Goal: Find contact information: Find contact information

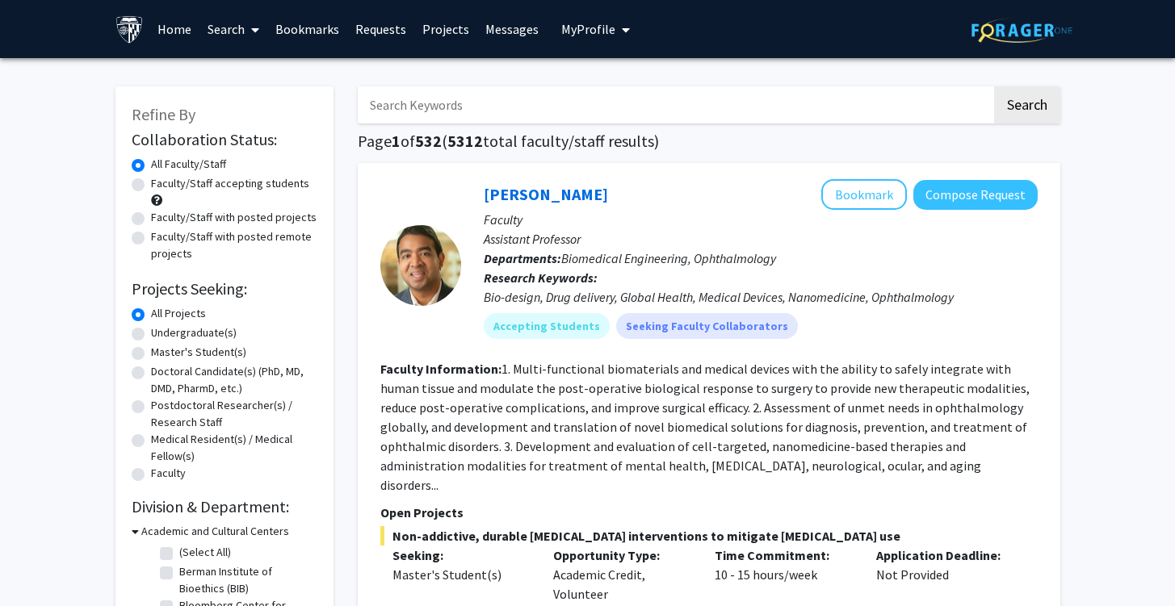
click at [199, 187] on label "Faculty/Staff accepting students" at bounding box center [230, 183] width 158 height 17
click at [161, 186] on input "Faculty/Staff accepting students" at bounding box center [156, 180] width 10 height 10
radio input "true"
click at [249, 212] on label "Faculty/Staff with posted projects" at bounding box center [234, 217] width 166 height 17
click at [161, 212] on input "Faculty/Staff with posted projects" at bounding box center [156, 214] width 10 height 10
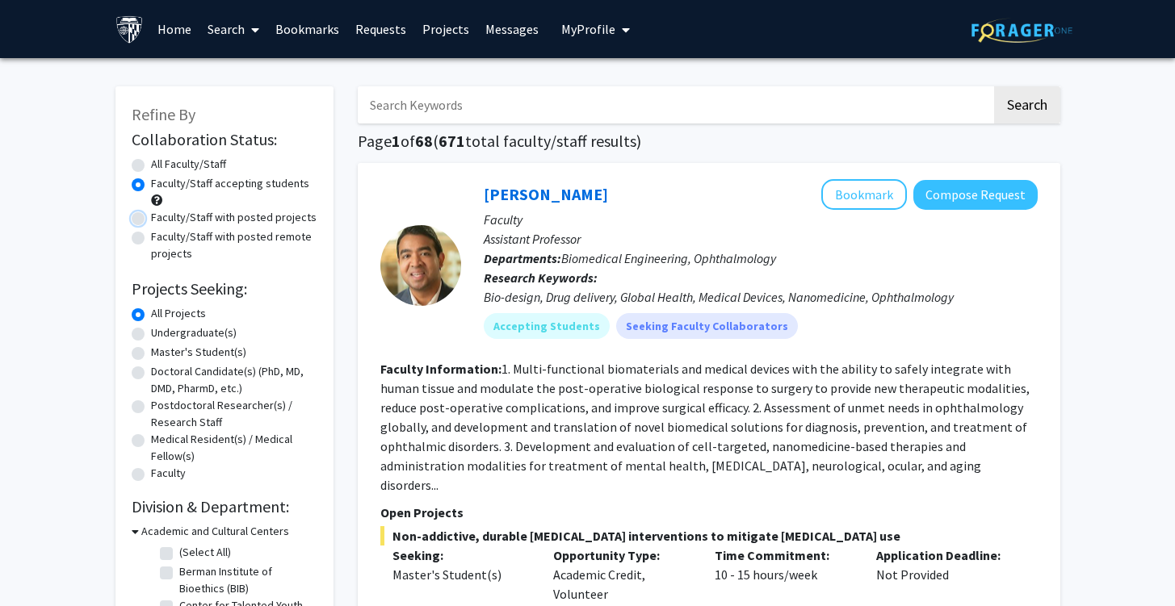
radio input "true"
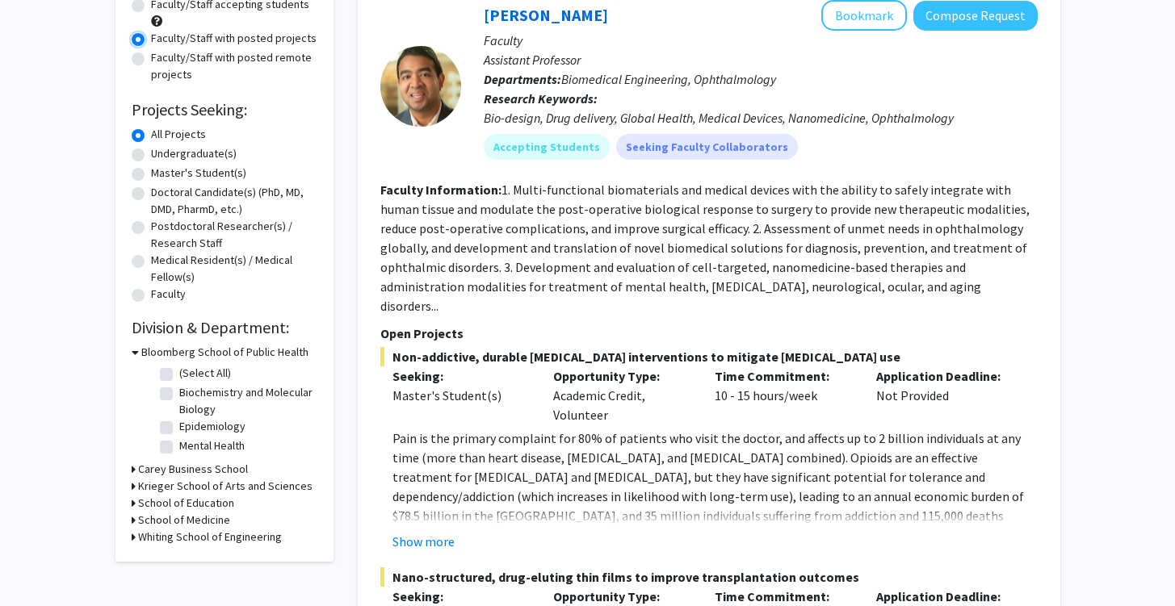
scroll to position [199, 0]
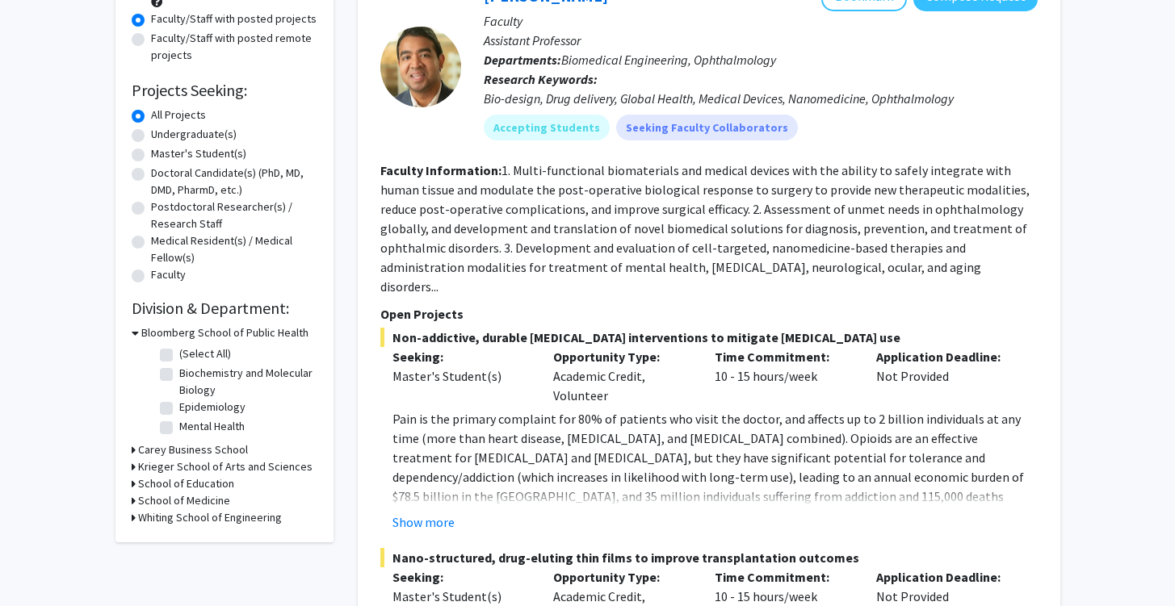
click at [136, 333] on icon at bounding box center [135, 333] width 7 height 17
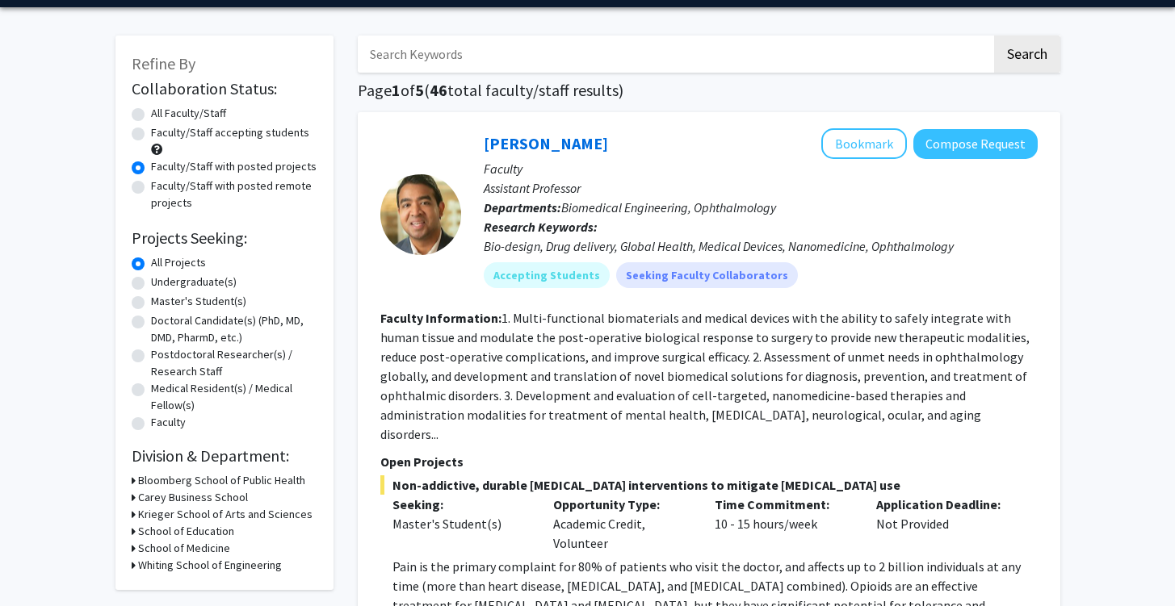
scroll to position [0, 0]
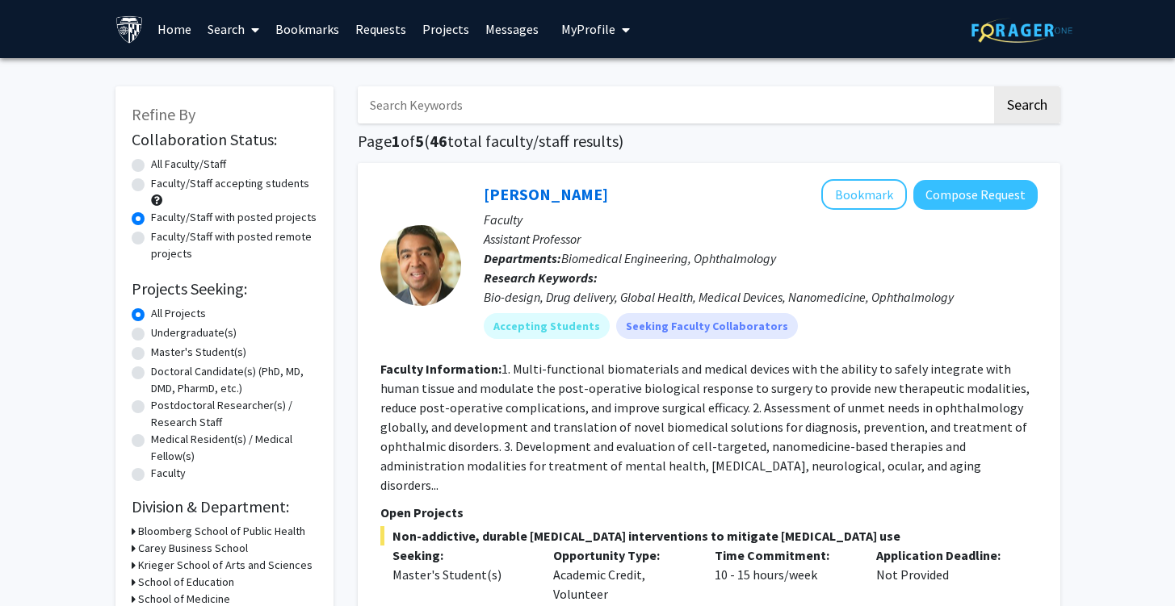
click at [270, 187] on label "Faculty/Staff accepting students" at bounding box center [230, 183] width 158 height 17
click at [161, 186] on input "Faculty/Staff accepting students" at bounding box center [156, 180] width 10 height 10
radio input "true"
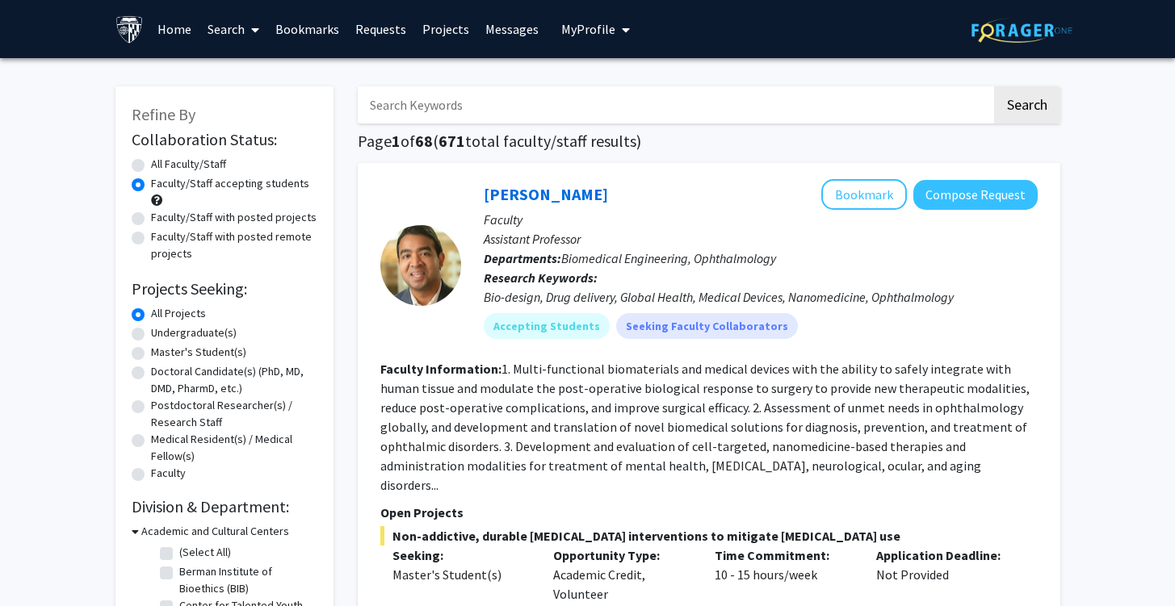
click at [398, 115] on input "Search Keywords" at bounding box center [675, 104] width 634 height 37
type input "paid"
click at [994, 86] on button "Search" at bounding box center [1027, 104] width 66 height 37
radio input "true"
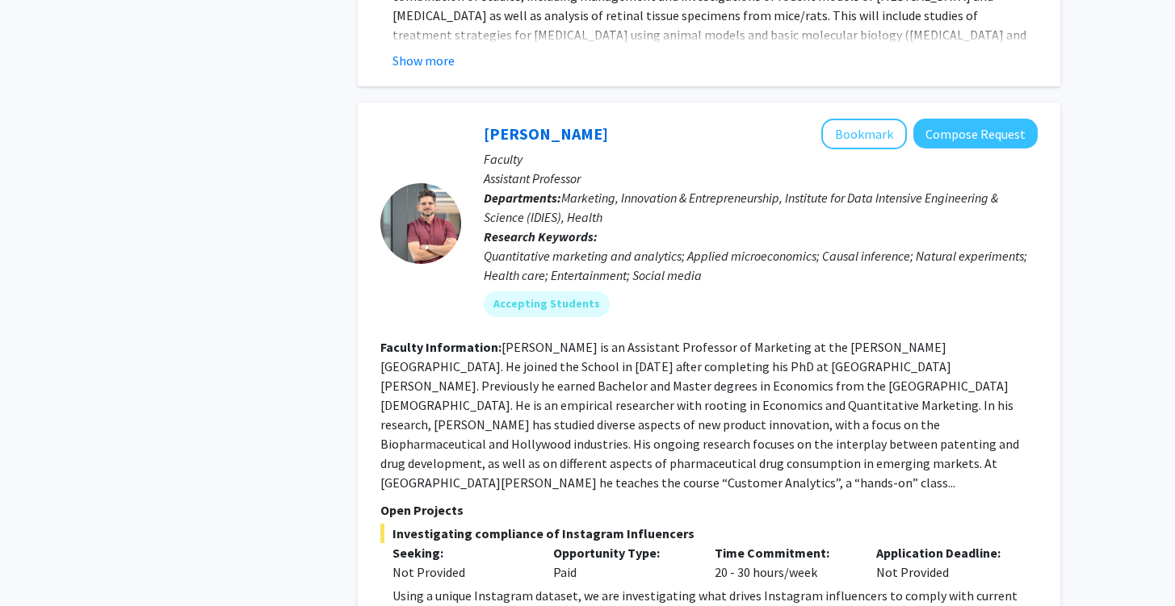
scroll to position [4145, 0]
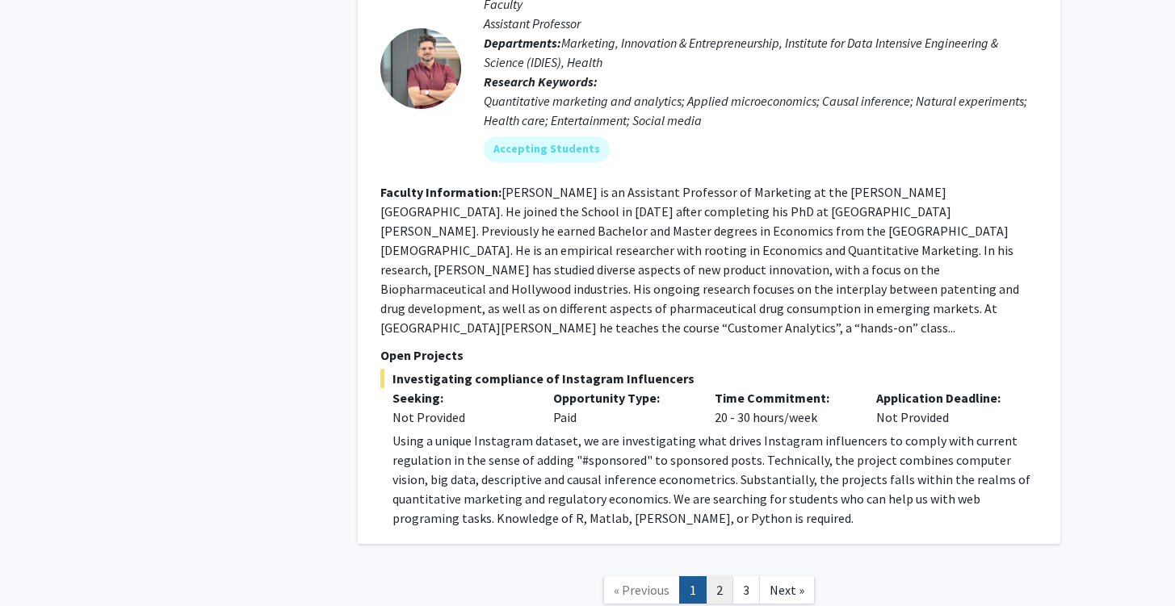
click at [720, 577] on link "2" at bounding box center [719, 591] width 27 height 28
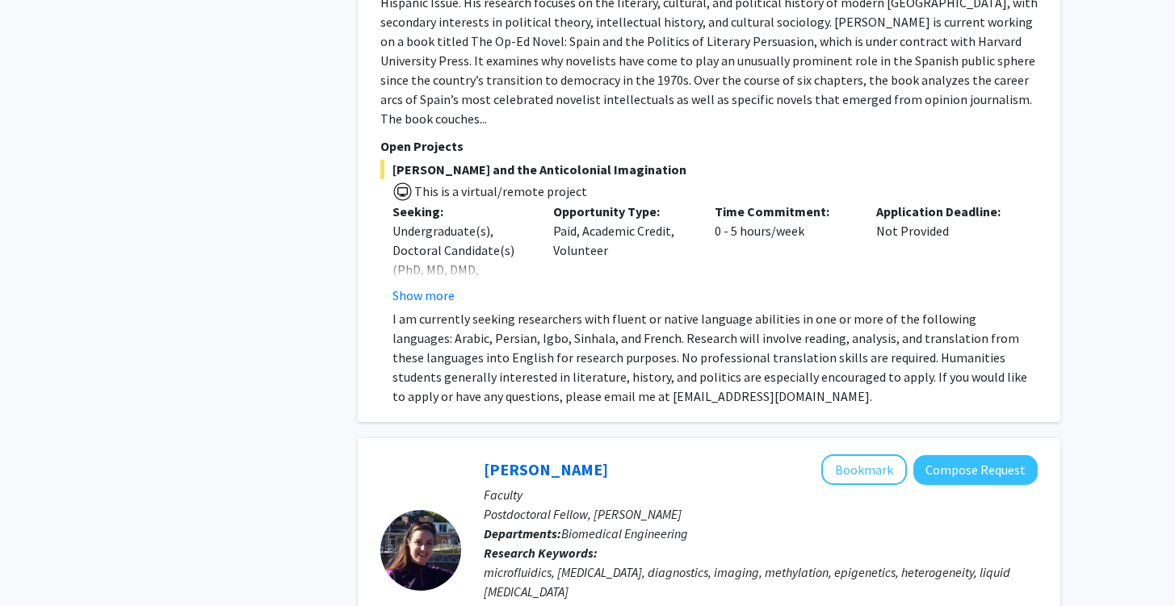
scroll to position [5884, 0]
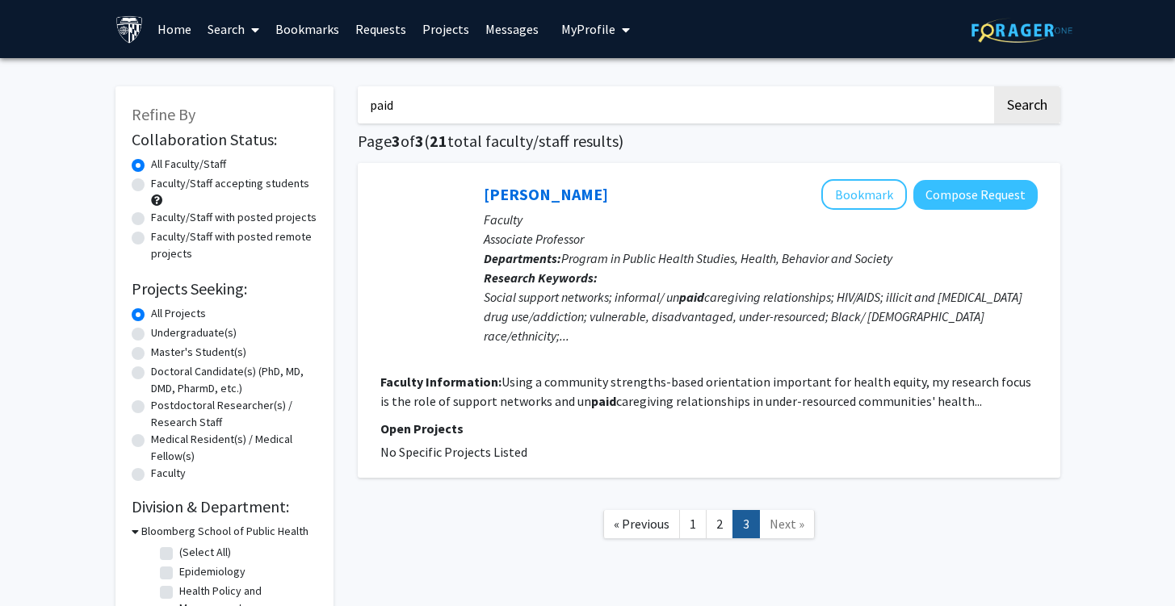
scroll to position [5, 0]
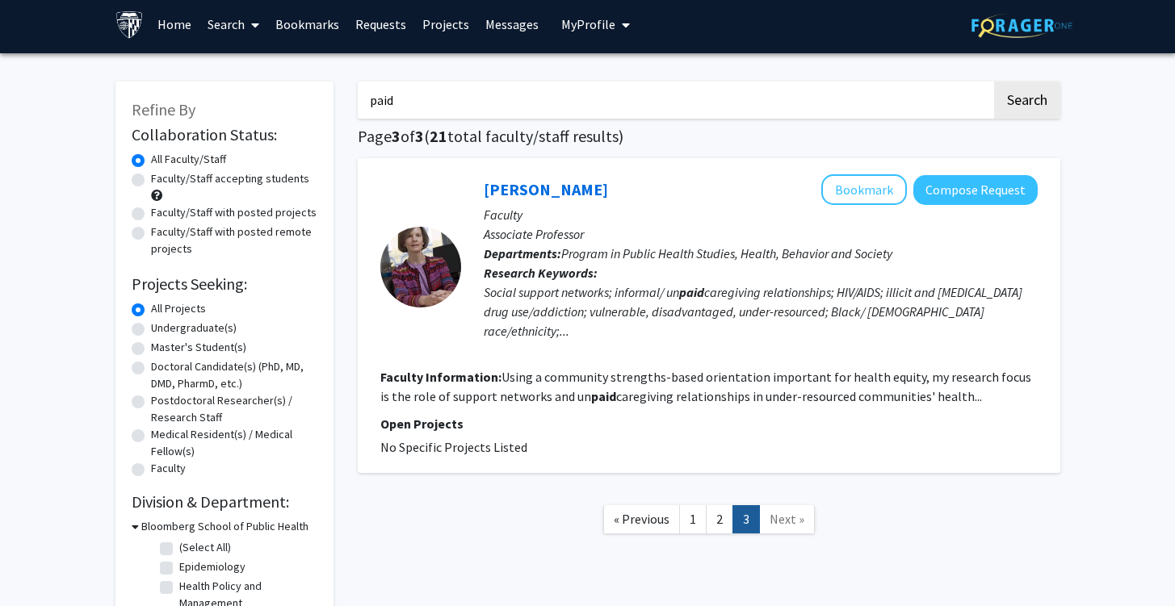
click at [377, 27] on link "Requests" at bounding box center [380, 24] width 67 height 57
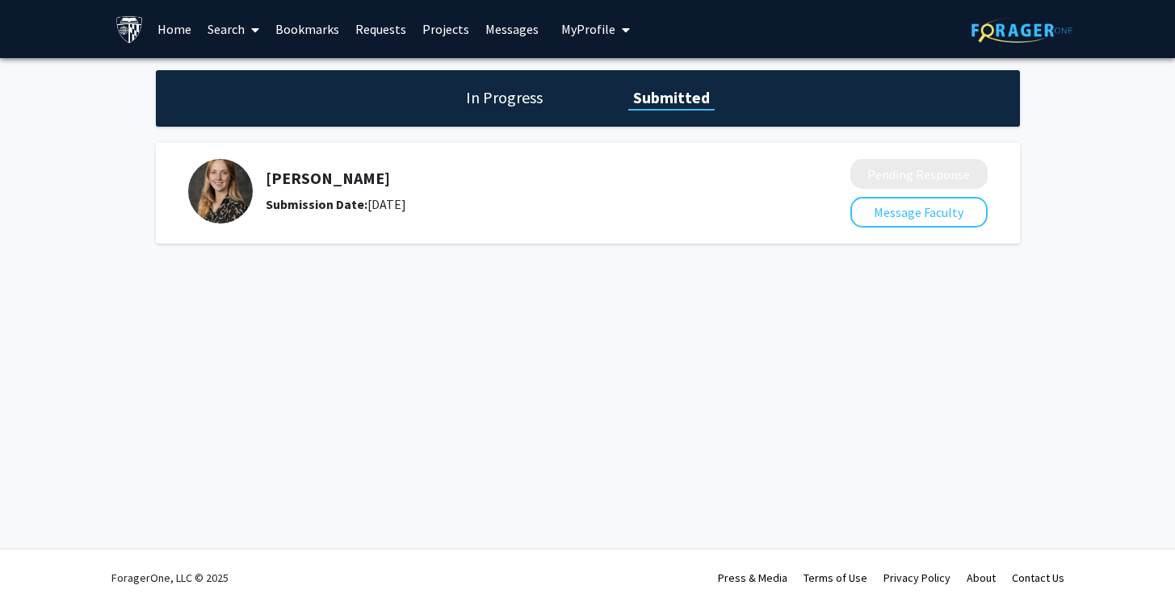
click at [325, 27] on link "Bookmarks" at bounding box center [307, 29] width 80 height 57
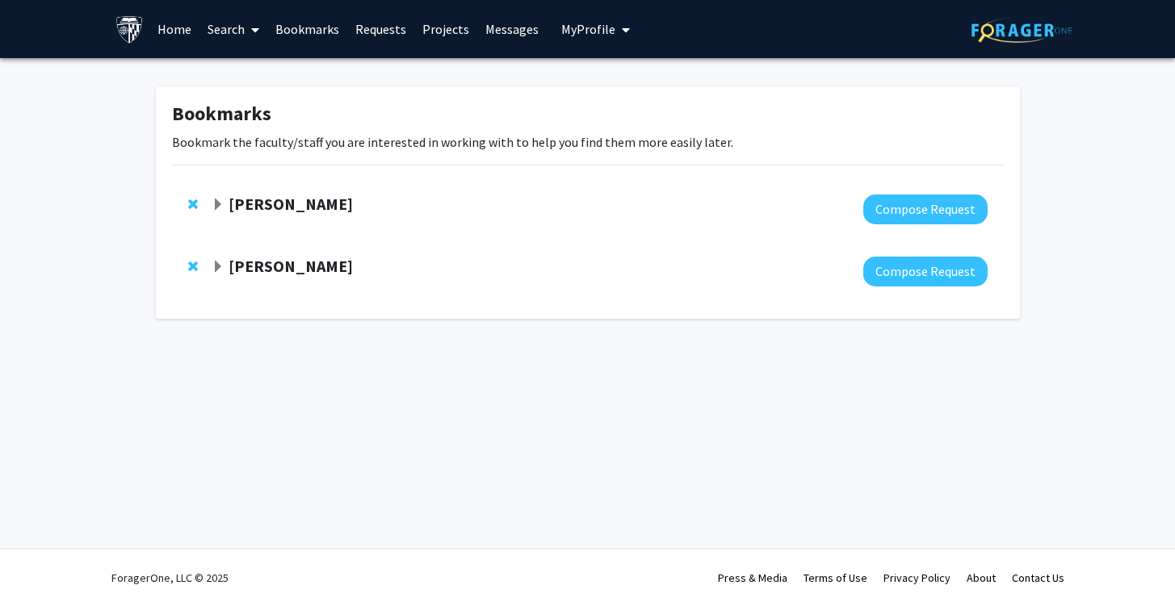
click at [371, 31] on link "Requests" at bounding box center [380, 29] width 67 height 57
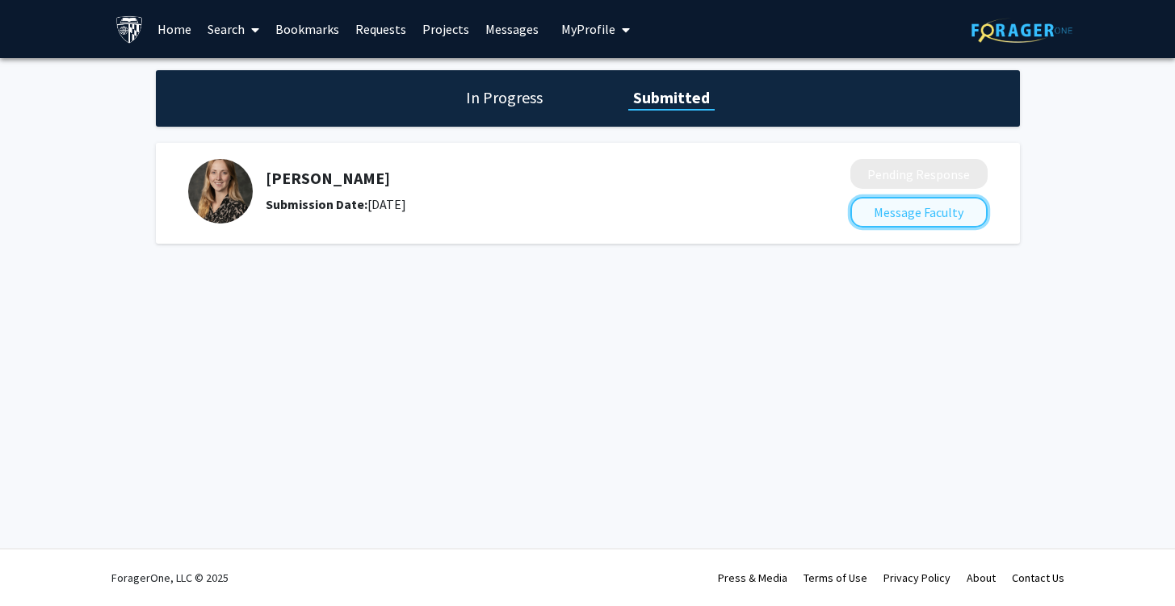
click at [858, 220] on button "Message Faculty" at bounding box center [918, 212] width 137 height 31
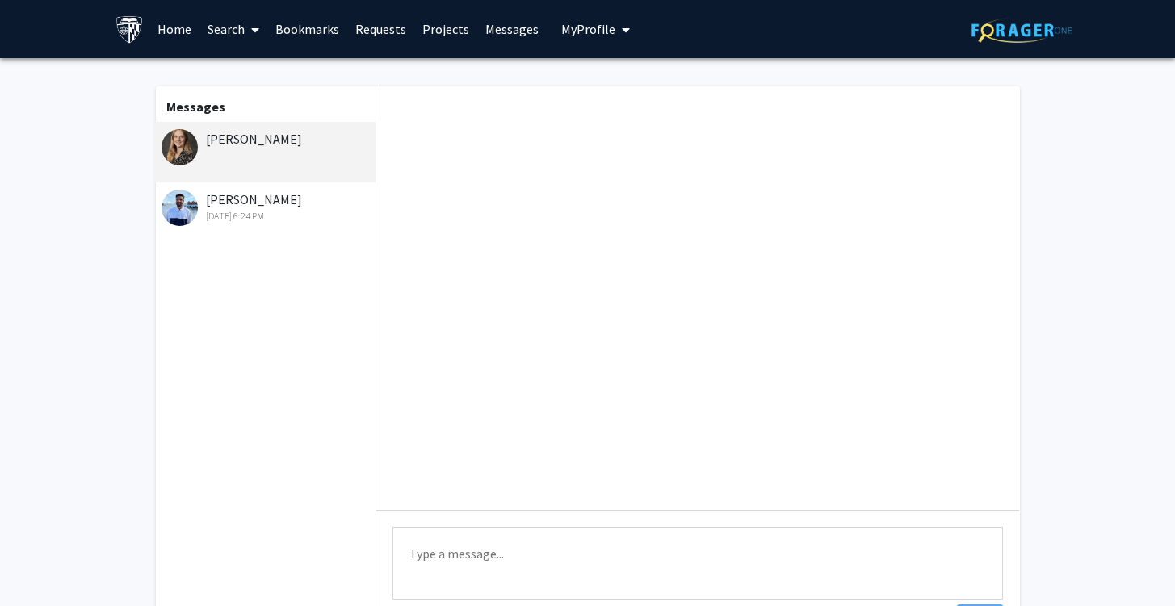
click at [291, 202] on div "[PERSON_NAME] [DATE] 6:24 PM" at bounding box center [266, 207] width 211 height 34
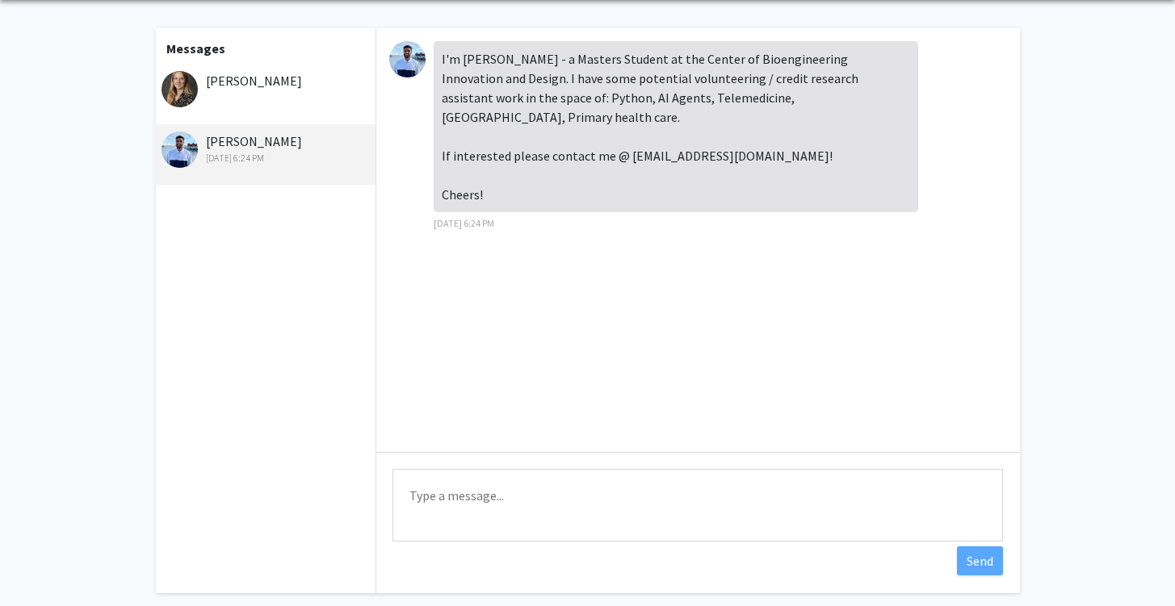
scroll to position [67, 0]
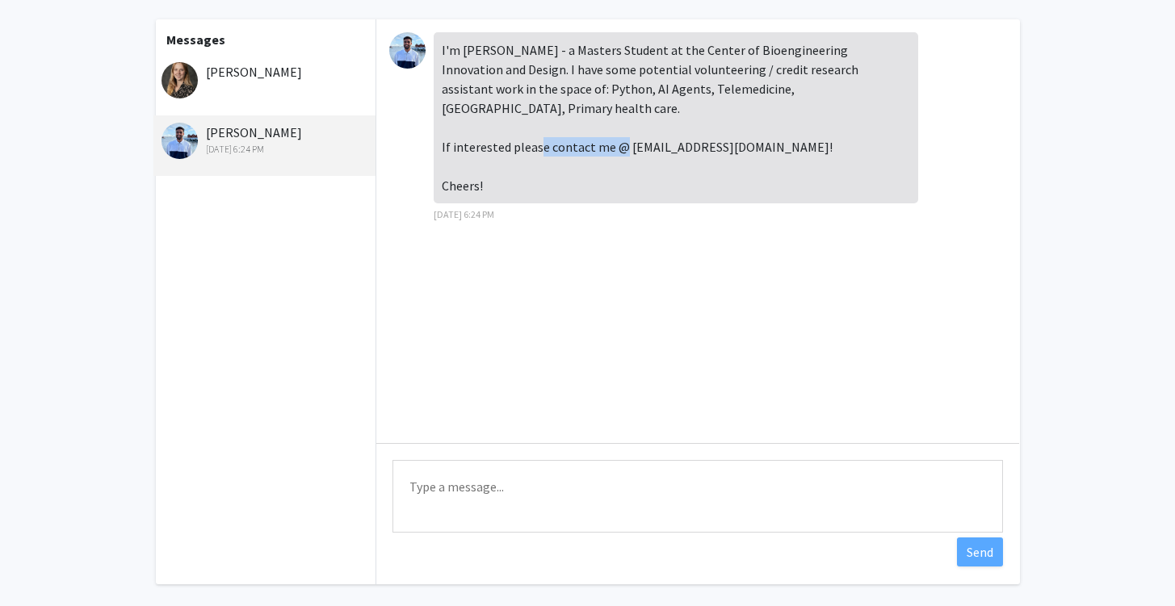
drag, startPoint x: 624, startPoint y: 126, endPoint x: 706, endPoint y: 123, distance: 81.6
click at [706, 123] on div "I'm [PERSON_NAME] - a Masters Student at the Center of Bioengineering Innovatio…" at bounding box center [676, 117] width 484 height 171
click at [671, 149] on div "I'm [PERSON_NAME] - a Masters Student at the Center of Bioengineering Innovatio…" at bounding box center [676, 117] width 484 height 171
drag, startPoint x: 622, startPoint y: 129, endPoint x: 703, endPoint y: 129, distance: 81.6
click at [703, 129] on div "I'm [PERSON_NAME] - a Masters Student at the Center of Bioengineering Innovatio…" at bounding box center [676, 117] width 484 height 171
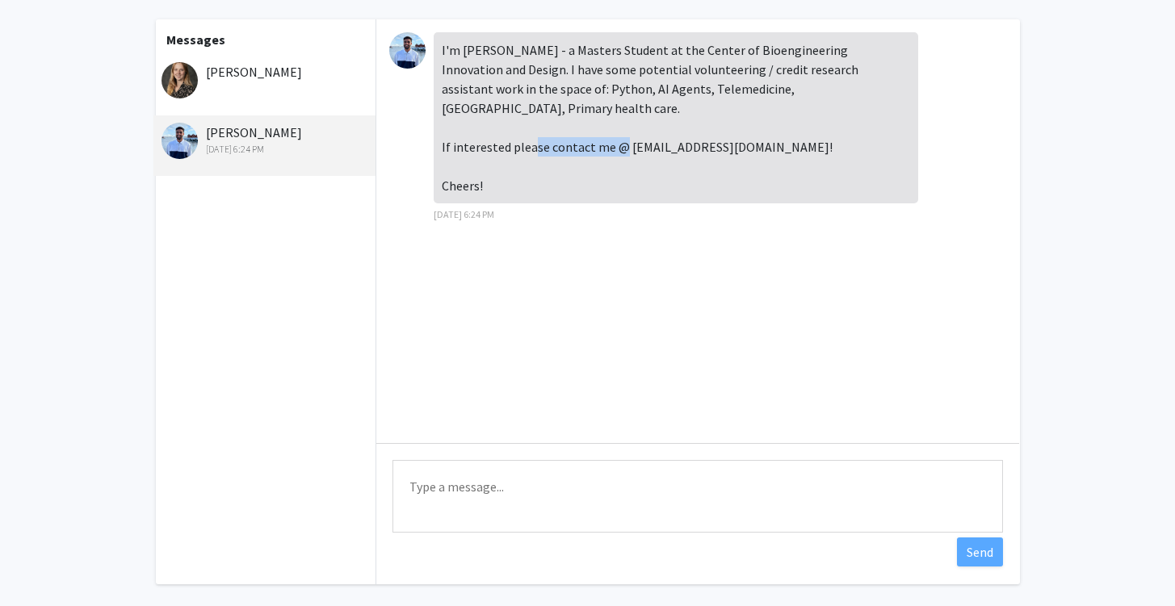
copy div "[EMAIL_ADDRESS][DOMAIN_NAME]"
click at [272, 87] on div "[PERSON_NAME]" at bounding box center [264, 85] width 223 height 61
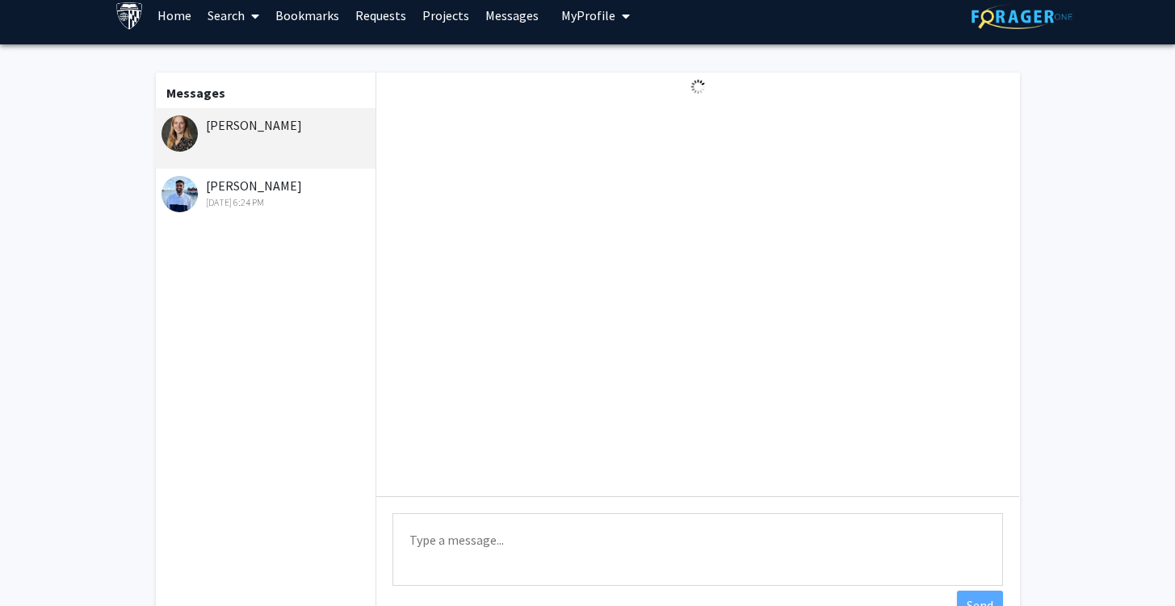
scroll to position [0, 0]
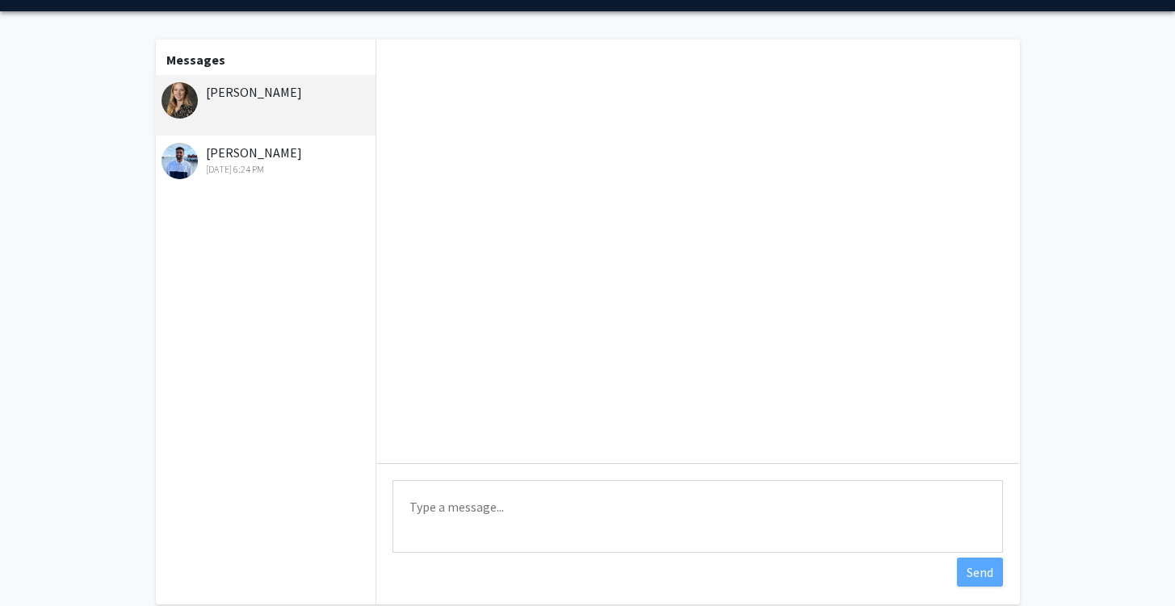
scroll to position [98, 0]
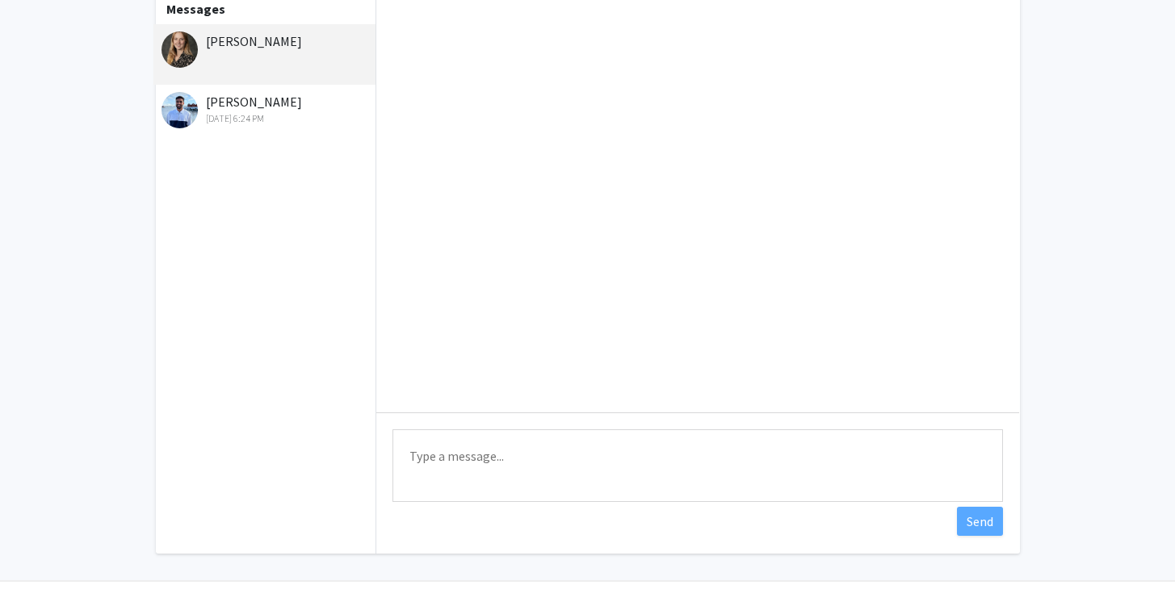
click at [295, 111] on div "[DATE] 6:24 PM" at bounding box center [266, 118] width 211 height 15
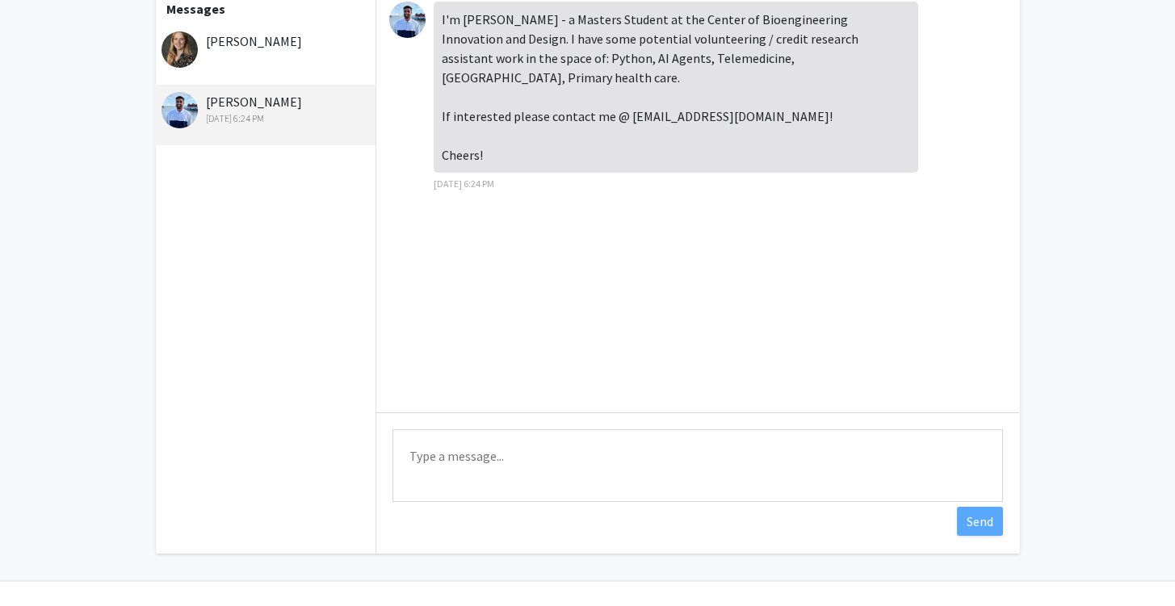
click at [265, 37] on div "[PERSON_NAME]" at bounding box center [266, 40] width 211 height 19
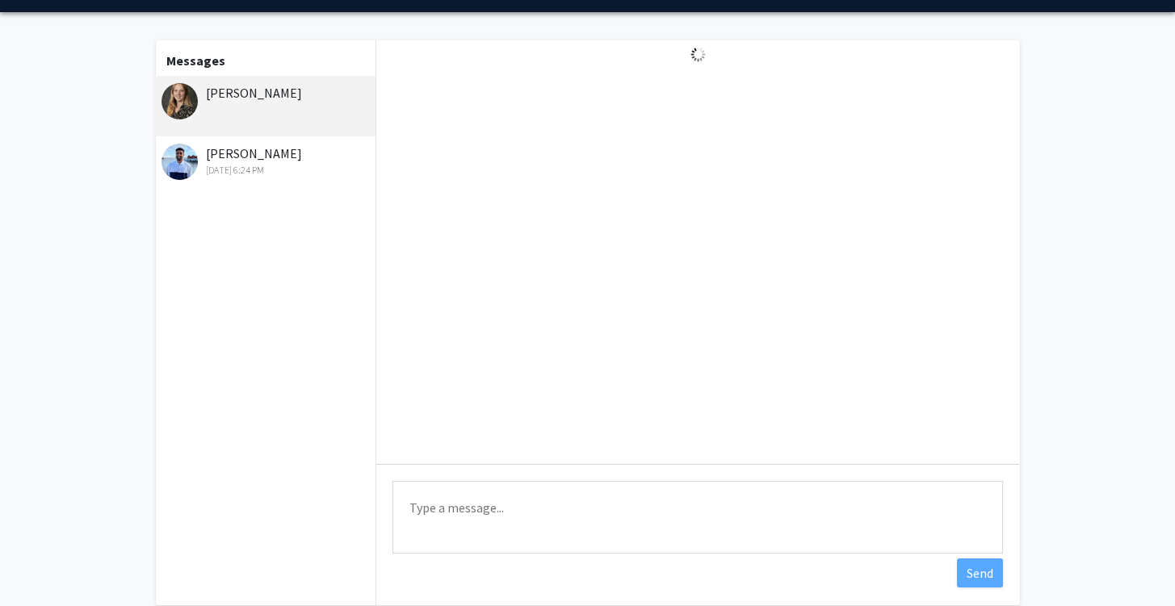
scroll to position [0, 0]
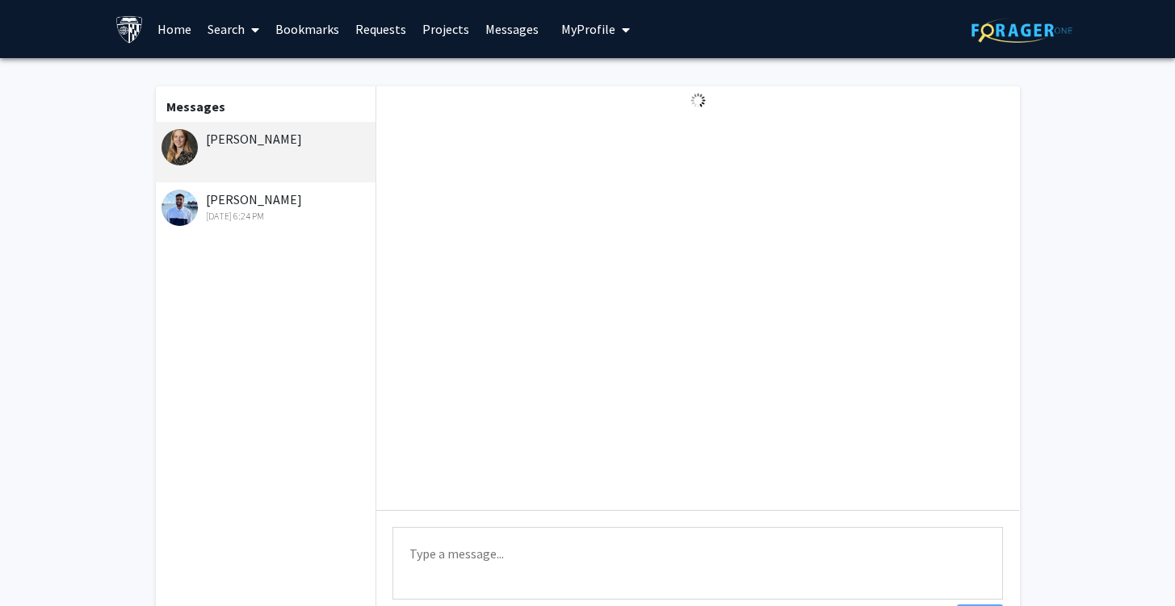
click at [507, 34] on link "Messages" at bounding box center [511, 29] width 69 height 57
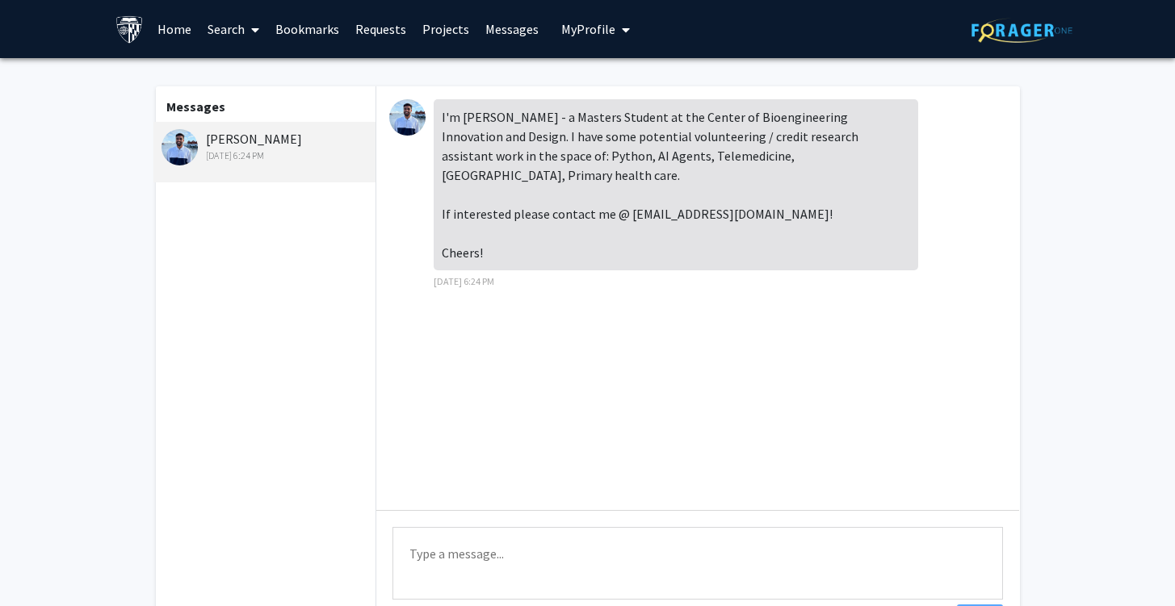
click at [517, 26] on link "Messages" at bounding box center [511, 29] width 69 height 57
click at [435, 35] on link "Projects" at bounding box center [445, 29] width 63 height 57
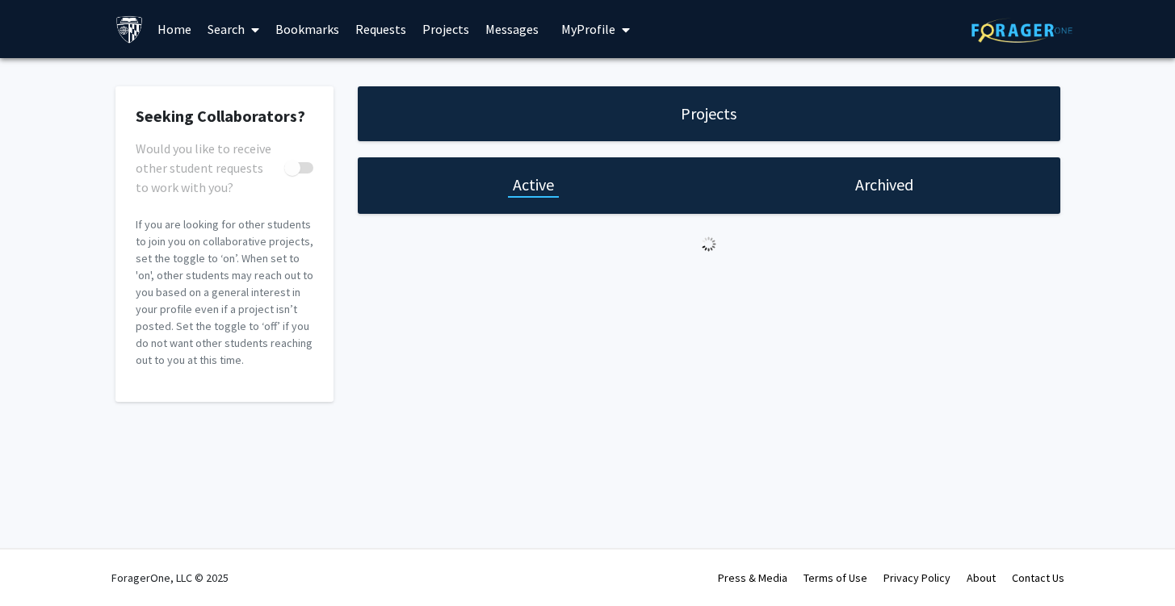
checkbox input "true"
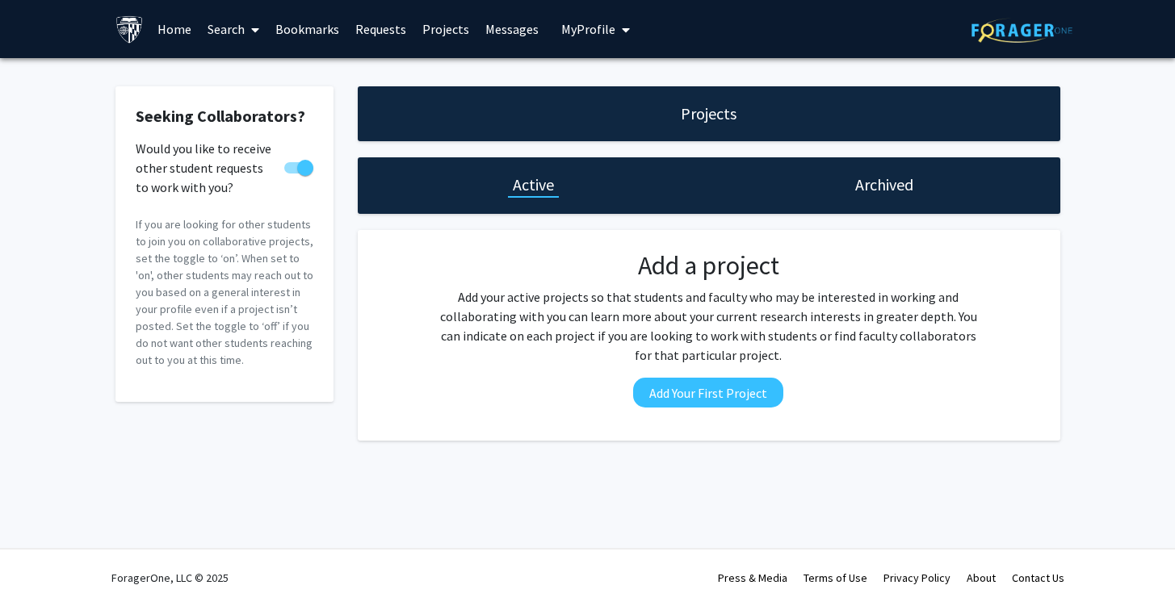
click at [394, 23] on link "Requests" at bounding box center [380, 29] width 67 height 57
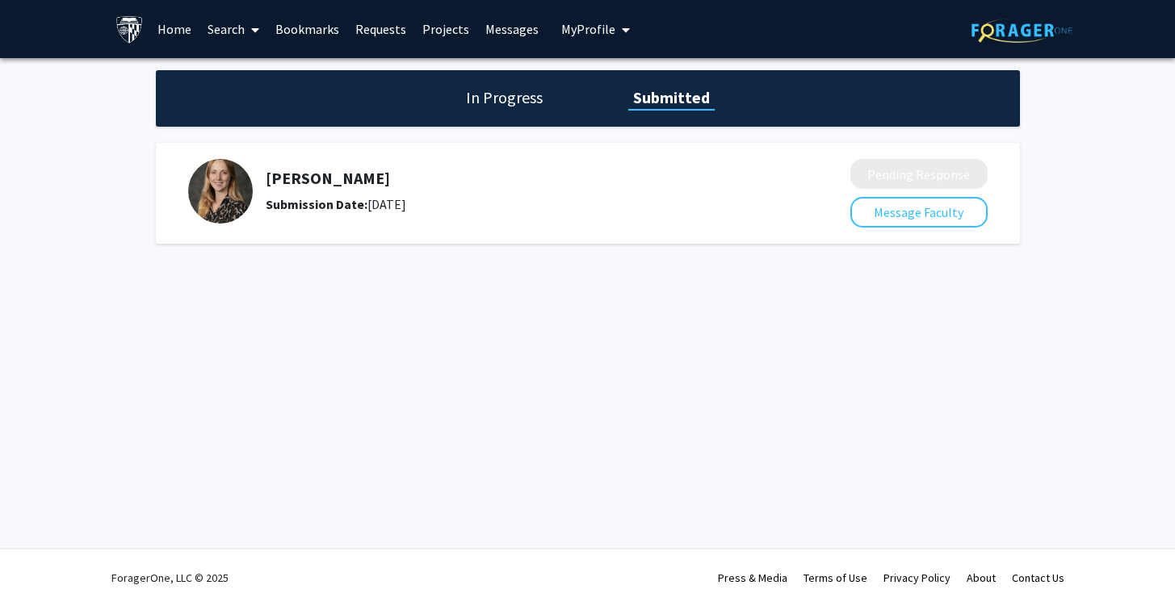
click at [526, 107] on h1 "In Progress" at bounding box center [504, 97] width 86 height 23
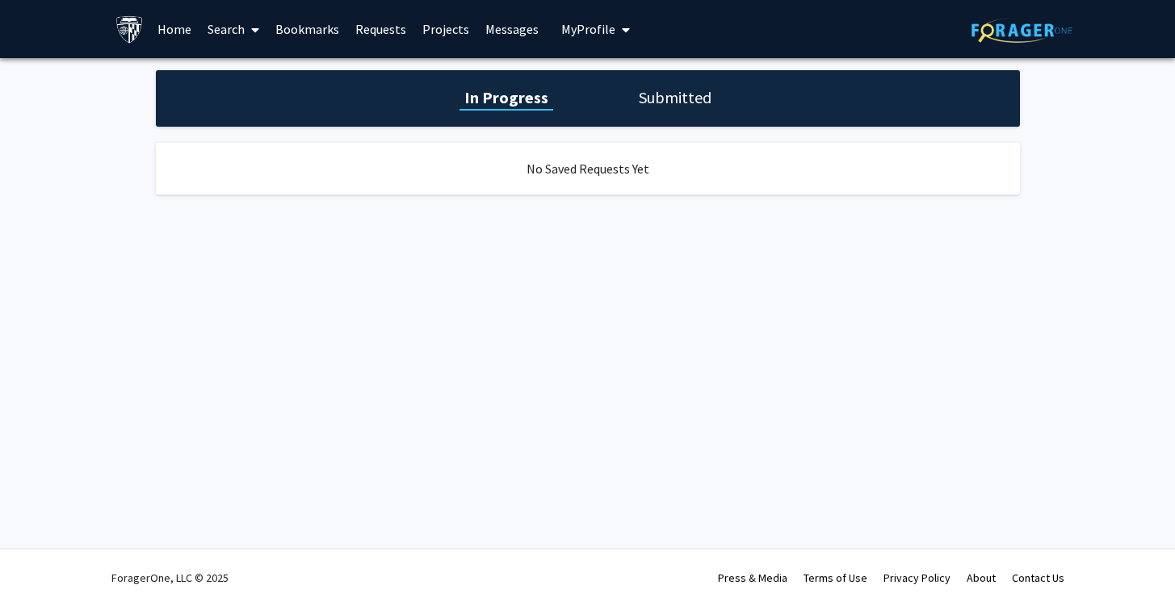
click at [680, 92] on h1 "Submitted" at bounding box center [675, 97] width 82 height 23
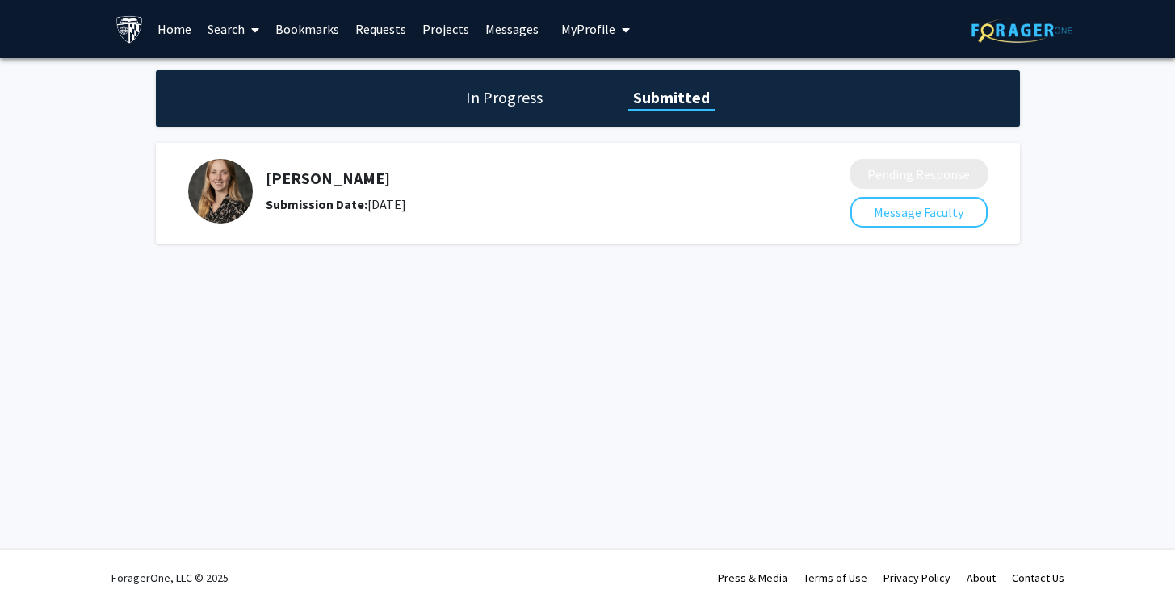
click at [532, 26] on link "Messages" at bounding box center [511, 29] width 69 height 57
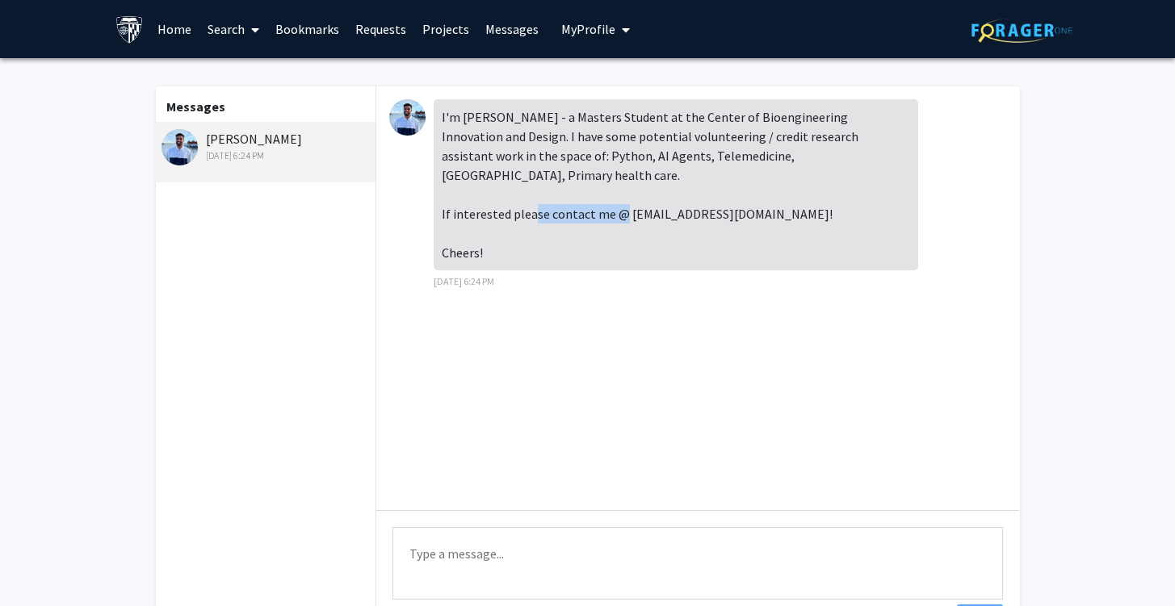
drag, startPoint x: 622, startPoint y: 196, endPoint x: 704, endPoint y: 199, distance: 82.4
click at [704, 199] on div "I'm [PERSON_NAME] - a Masters Student at the Center of Bioengineering Innovatio…" at bounding box center [676, 184] width 484 height 171
copy div "[EMAIL_ADDRESS][DOMAIN_NAME]"
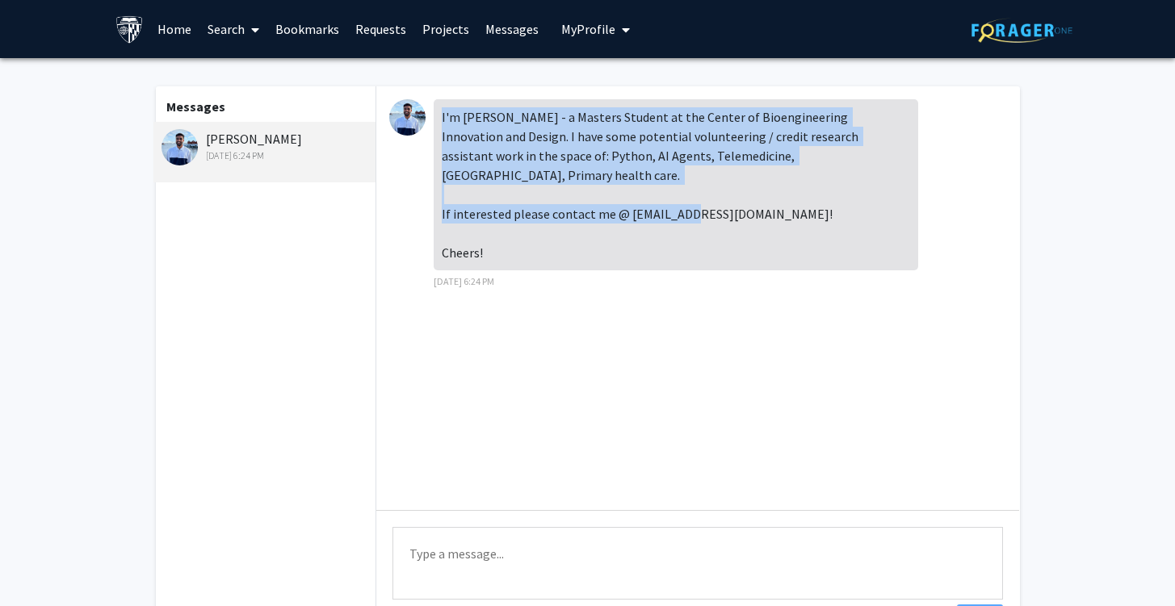
drag, startPoint x: 488, startPoint y: 233, endPoint x: 434, endPoint y: 115, distance: 130.1
click at [434, 115] on div "I'm [PERSON_NAME] - a Masters Student at the Center of Bioengineering Innovatio…" at bounding box center [676, 184] width 484 height 171
copy div "I'm Jay - a Masters Student at the Center of Bioengineering Innovation and Desi…"
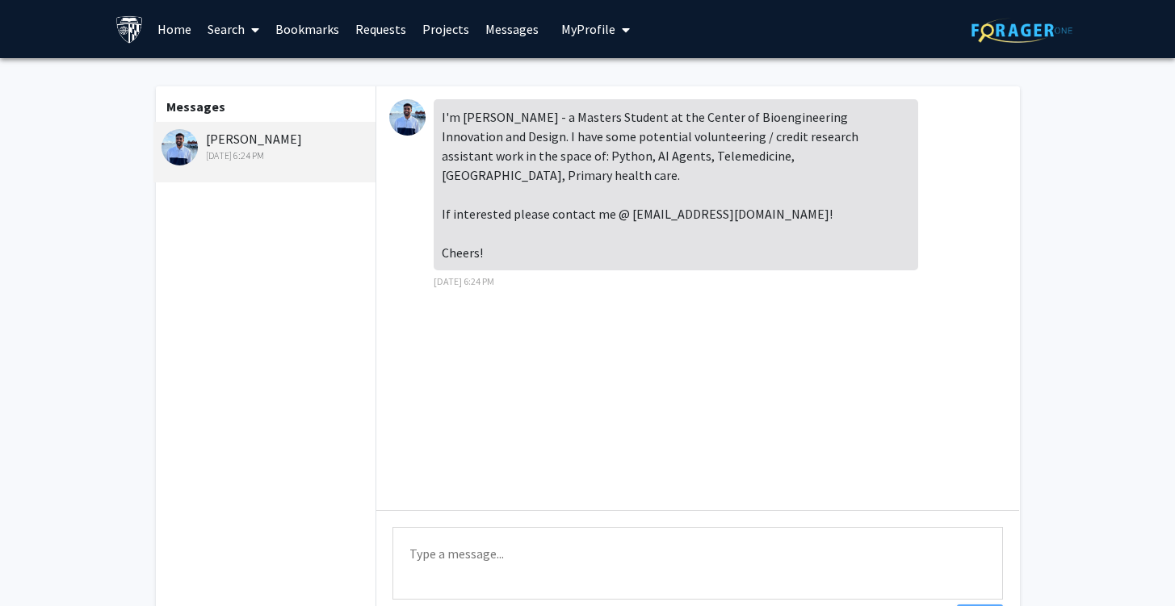
click at [698, 232] on div "I'm [PERSON_NAME] - a Masters Student at the Center of Bioengineering Innovatio…" at bounding box center [676, 184] width 484 height 171
drag, startPoint x: 705, startPoint y: 189, endPoint x: 623, endPoint y: 191, distance: 82.4
click at [623, 191] on div "I'm [PERSON_NAME] - a Masters Student at the Center of Bioengineering Innovatio…" at bounding box center [676, 184] width 484 height 171
copy div "[EMAIL_ADDRESS][DOMAIN_NAME]"
click at [536, 155] on div "I'm [PERSON_NAME] - a Masters Student at the Center of Bioengineering Innovatio…" at bounding box center [676, 184] width 484 height 171
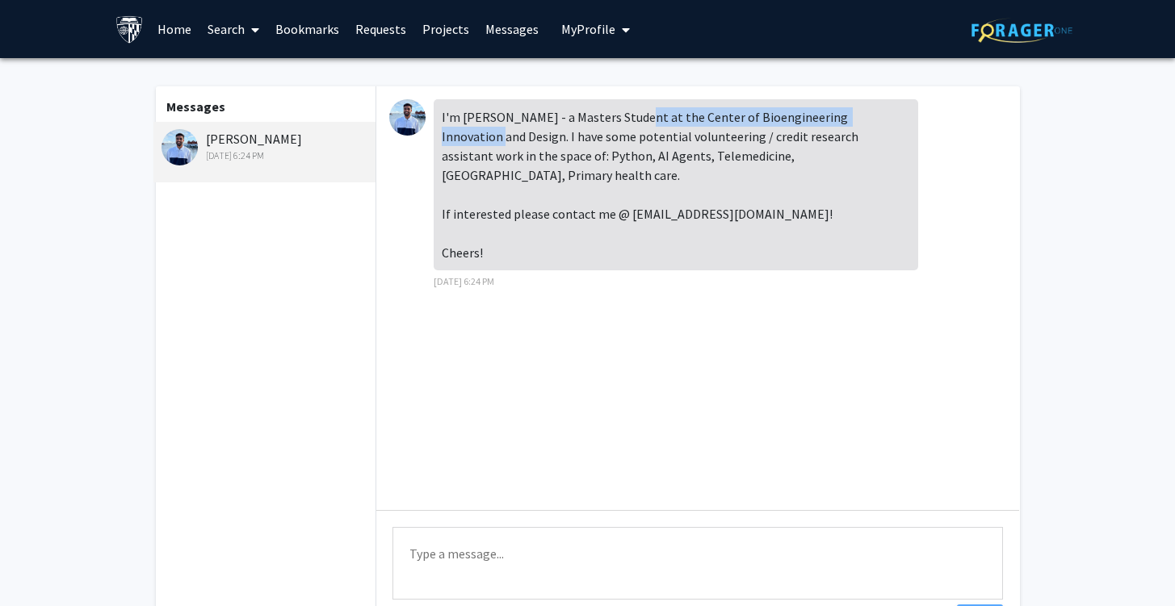
drag, startPoint x: 623, startPoint y: 115, endPoint x: 878, endPoint y: 119, distance: 255.2
click at [878, 119] on div "I'm [PERSON_NAME] - a Masters Student at the Center of Bioengineering Innovatio…" at bounding box center [676, 184] width 484 height 171
click at [833, 146] on div "I'm [PERSON_NAME] - a Masters Student at the Center of Bioengineering Innovatio…" at bounding box center [676, 184] width 484 height 171
click at [412, 117] on img at bounding box center [407, 117] width 36 height 36
drag, startPoint x: 256, startPoint y: 140, endPoint x: 206, endPoint y: 139, distance: 50.1
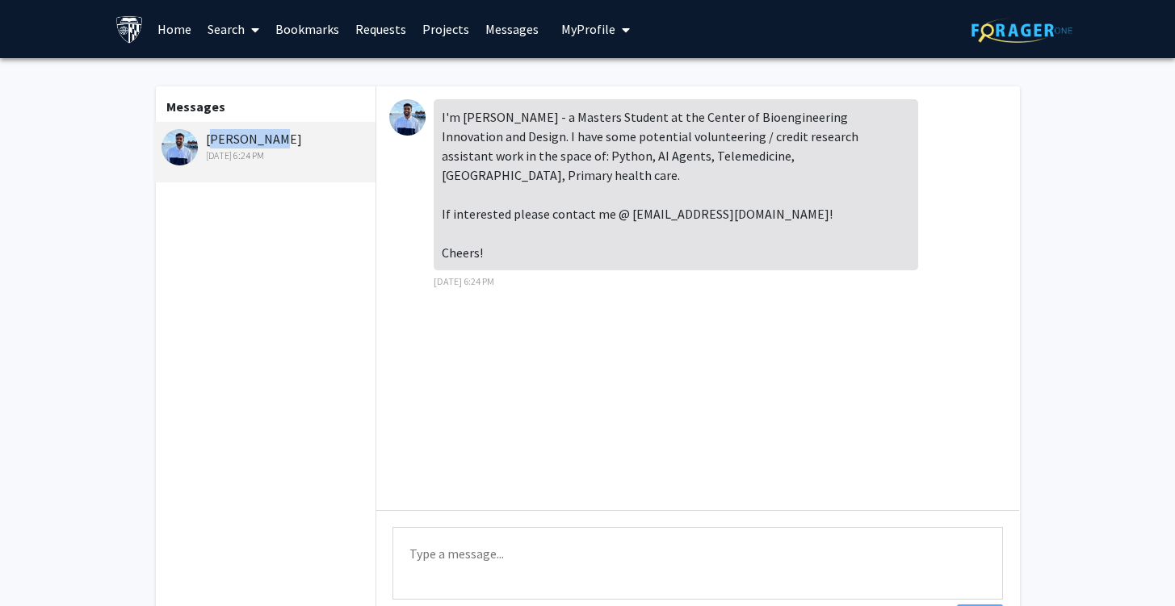
click at [206, 139] on div "[PERSON_NAME] [DATE] 6:24 PM" at bounding box center [266, 146] width 211 height 34
copy div "[PERSON_NAME]"
